Goal: Find specific page/section: Find specific page/section

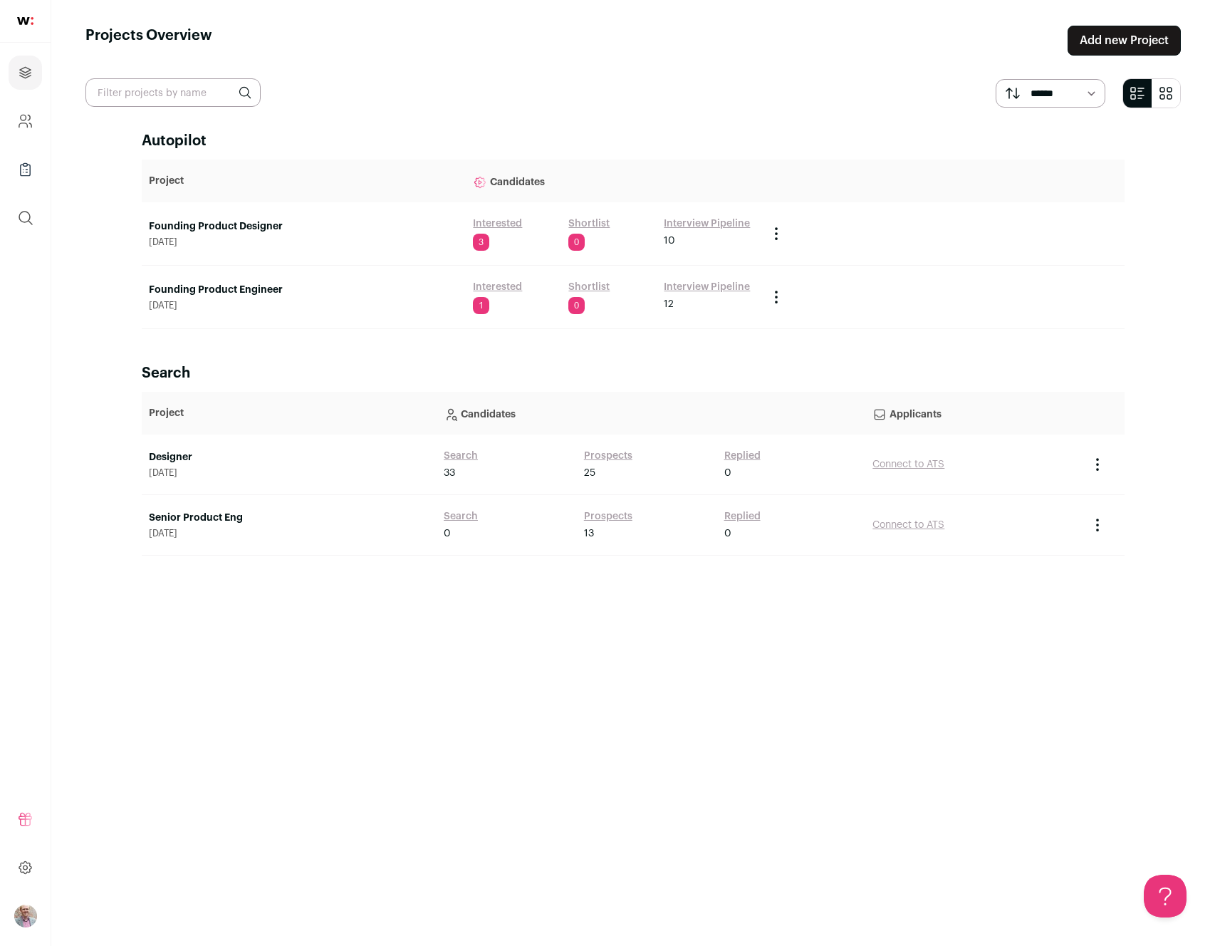
click at [216, 292] on link "Founding Product Engineer" at bounding box center [304, 290] width 310 height 14
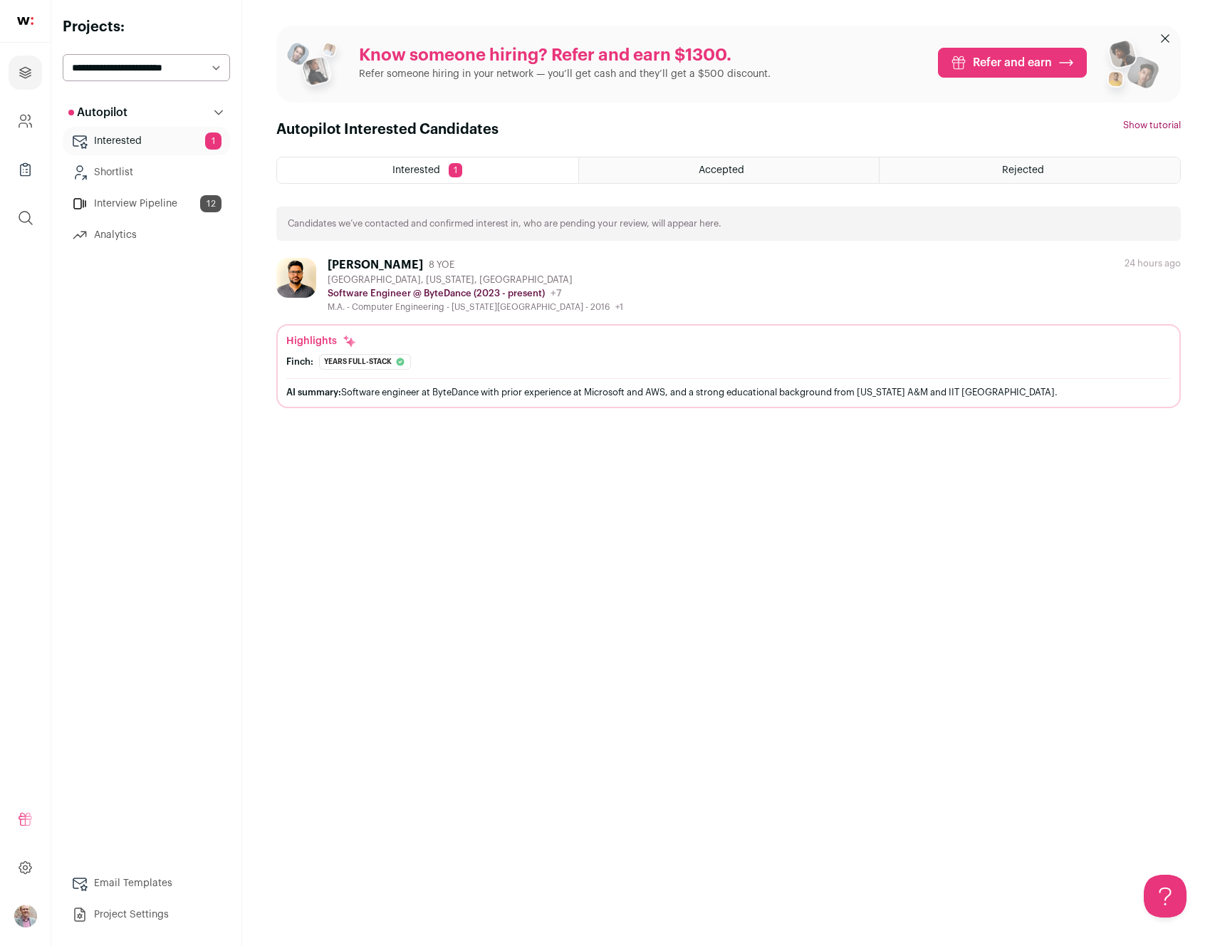
click at [127, 208] on link "Interview Pipeline 12" at bounding box center [146, 203] width 167 height 28
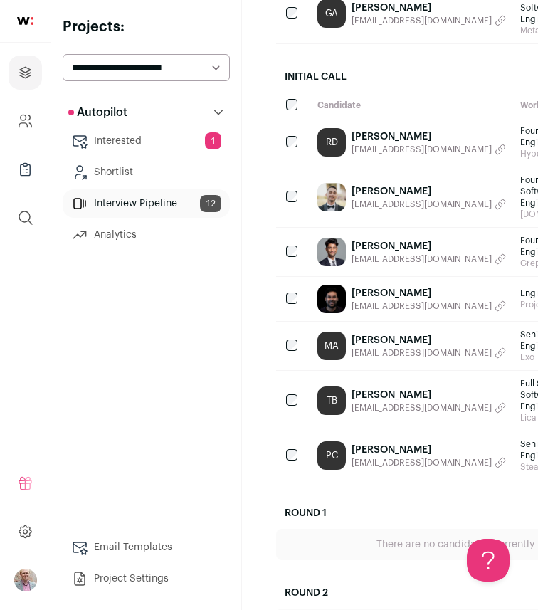
scroll to position [552, 0]
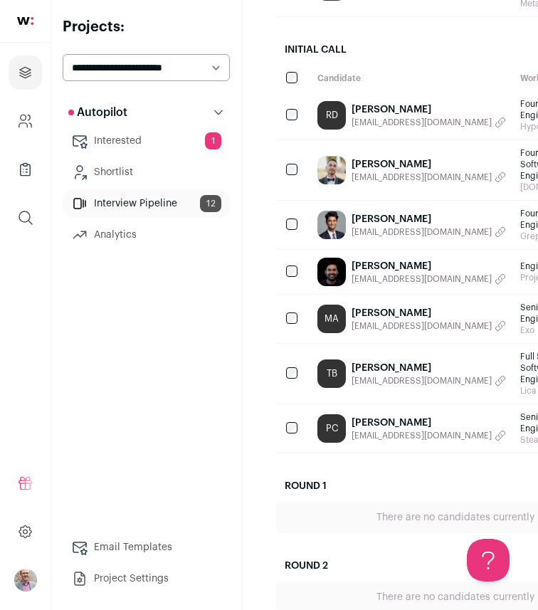
click at [382, 441] on span "[EMAIL_ADDRESS][DOMAIN_NAME]" at bounding box center [422, 435] width 140 height 11
click at [382, 430] on link "[PERSON_NAME]" at bounding box center [392, 423] width 80 height 14
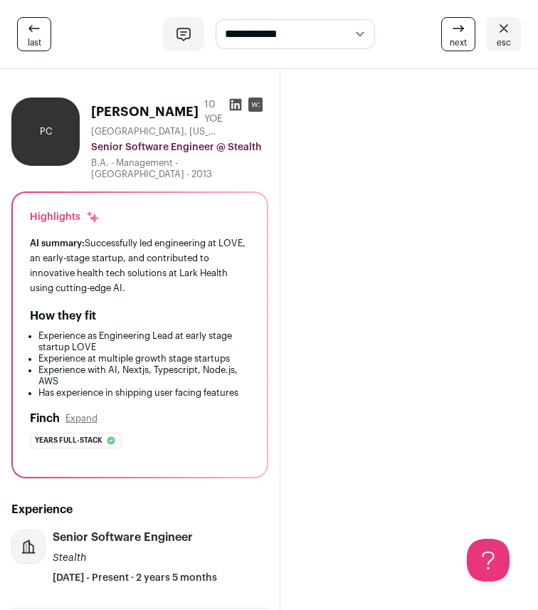
click at [229, 104] on icon at bounding box center [236, 105] width 14 height 14
